Goal: Transaction & Acquisition: Obtain resource

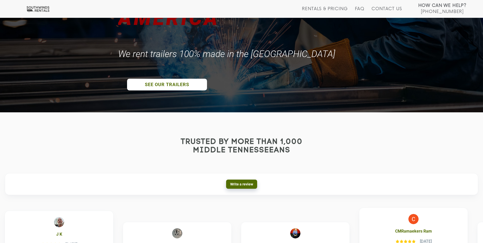
scroll to position [102, 0]
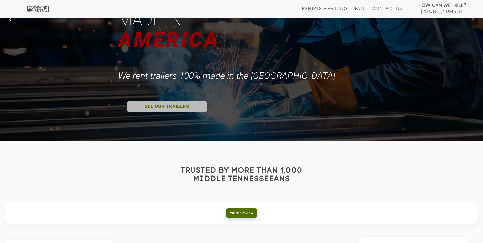
click at [193, 106] on link "SEE OUR TRAILERS" at bounding box center [167, 107] width 80 height 12
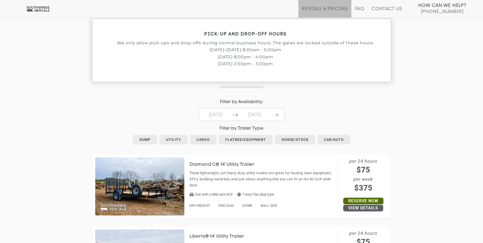
scroll to position [178, 0]
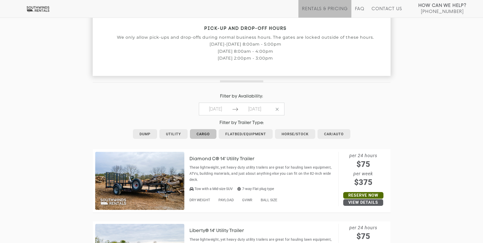
click at [203, 135] on link "Cargo" at bounding box center [203, 134] width 26 height 10
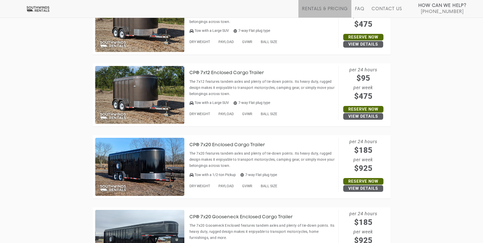
scroll to position [560, 0]
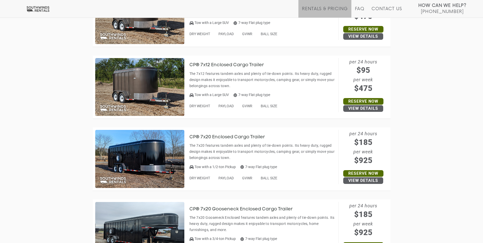
click at [150, 168] on img at bounding box center [139, 159] width 89 height 58
